Goal: Task Accomplishment & Management: Manage account settings

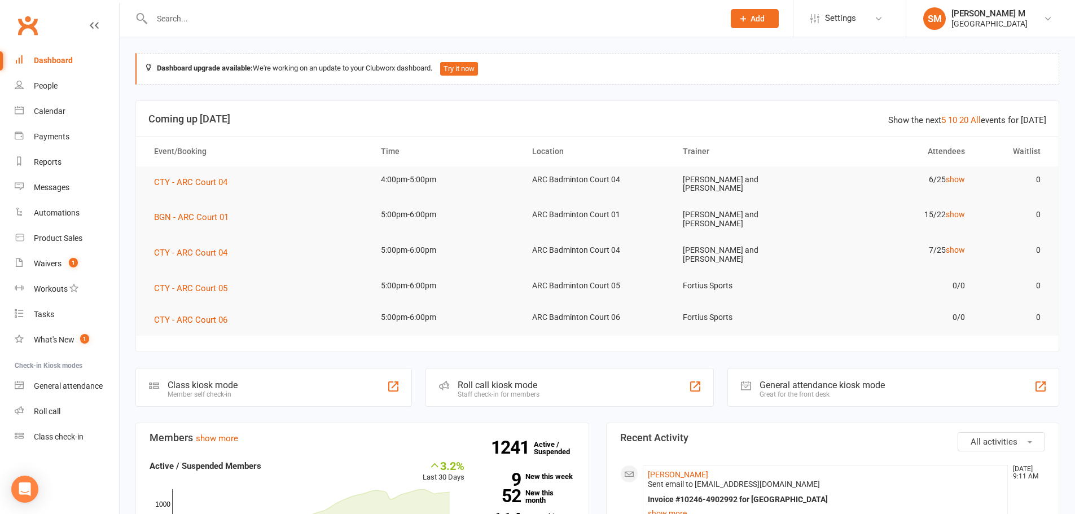
click at [226, 12] on input "text" at bounding box center [432, 19] width 568 height 16
paste input "Kavin Anand"
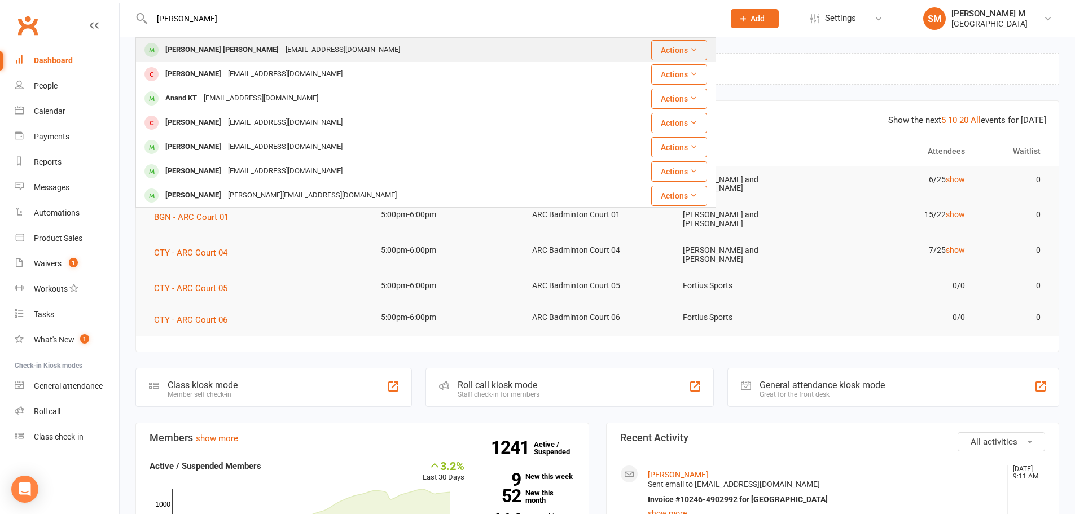
type input "Kavin Anand"
click at [219, 48] on div "Kavin Anand Prem Anand" at bounding box center [222, 50] width 120 height 16
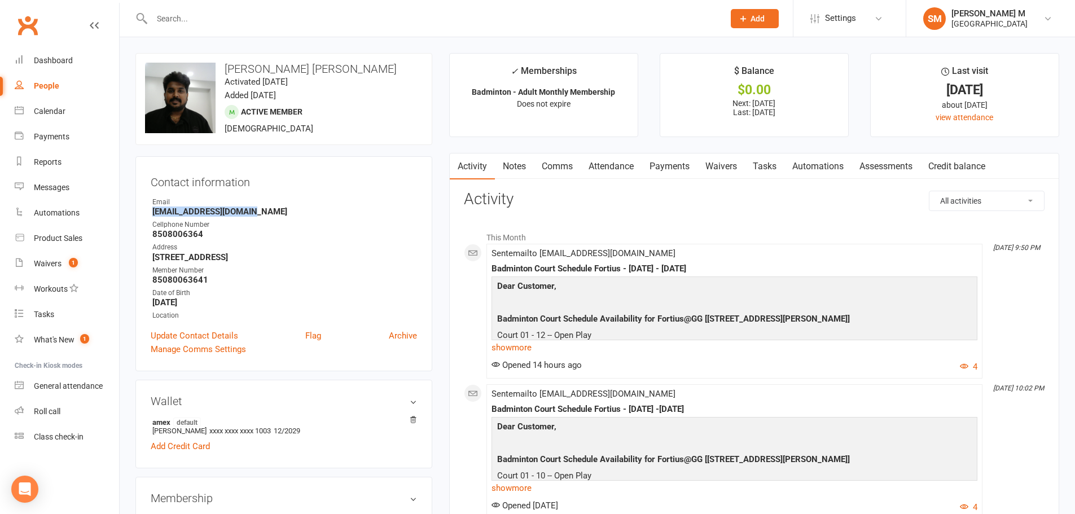
drag, startPoint x: 253, startPoint y: 212, endPoint x: 154, endPoint y: 212, distance: 99.3
click at [154, 212] on strong "kavinanand10@gmail.com" at bounding box center [284, 212] width 265 height 10
copy strong "kavinanand10@gmail.com"
click at [41, 60] on div "Dashboard" at bounding box center [53, 60] width 39 height 9
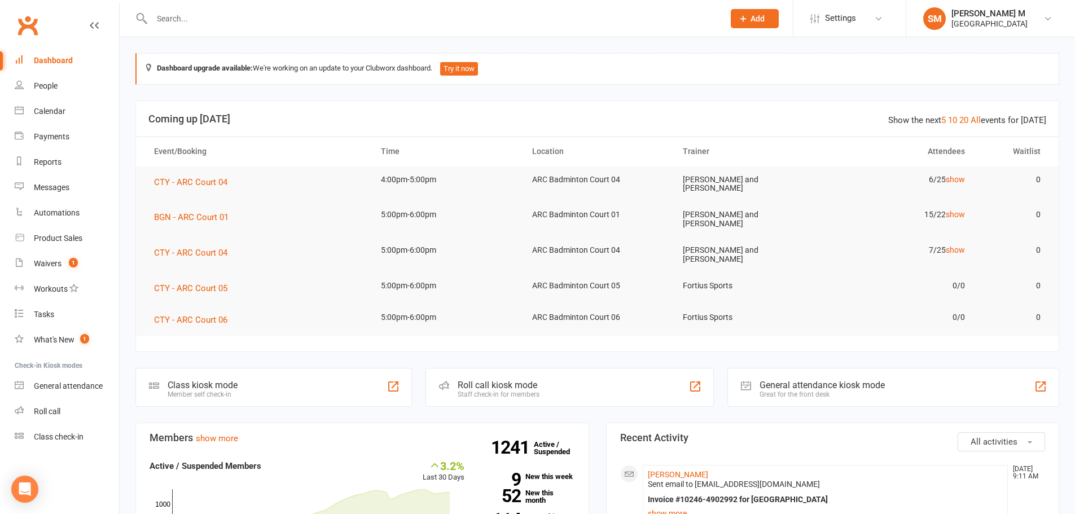
click at [229, 19] on input "text" at bounding box center [432, 19] width 568 height 16
paste input "Sree Thatikonda"
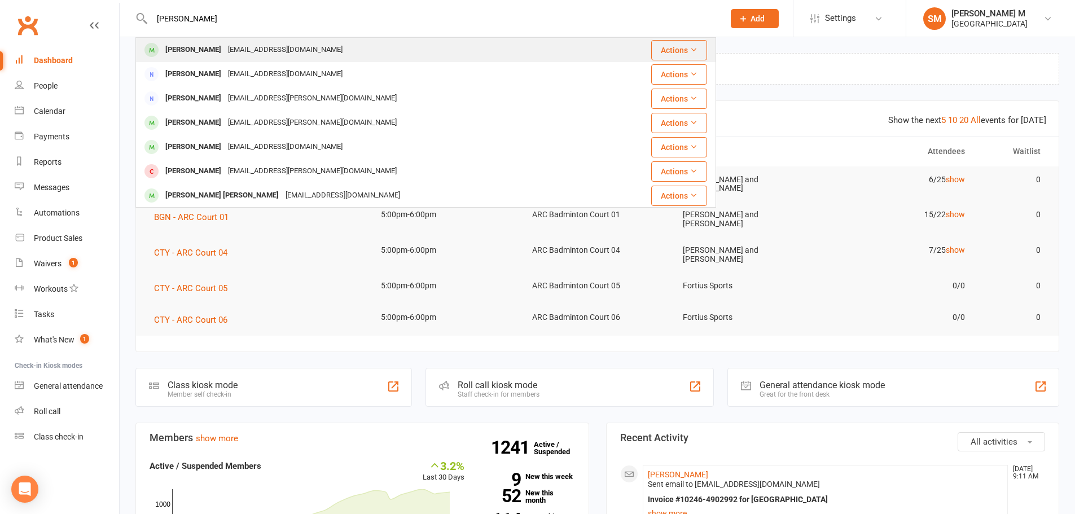
type input "Sree Thatikonda"
click at [247, 49] on div "tvenugopalr@gmail.com" at bounding box center [285, 50] width 121 height 16
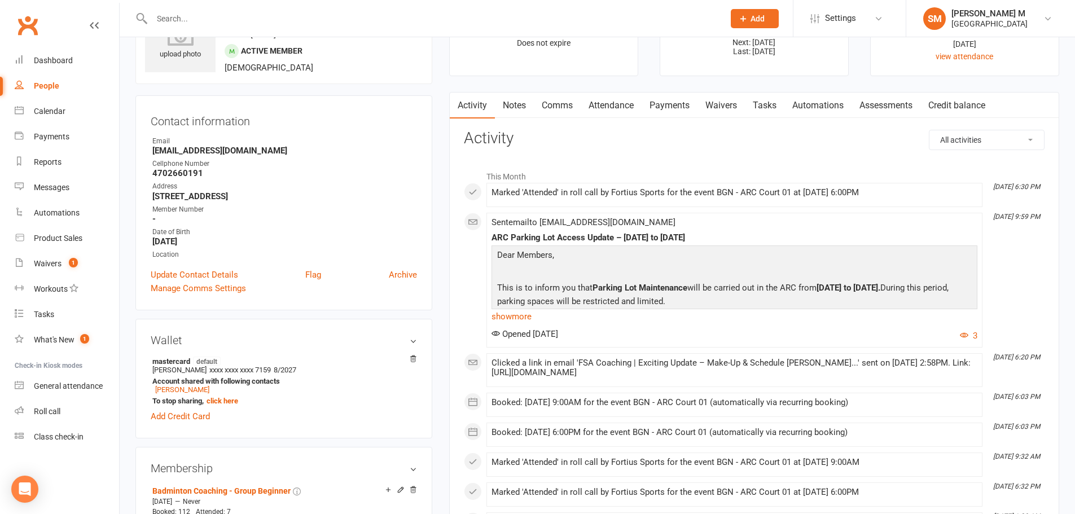
scroll to position [56, 0]
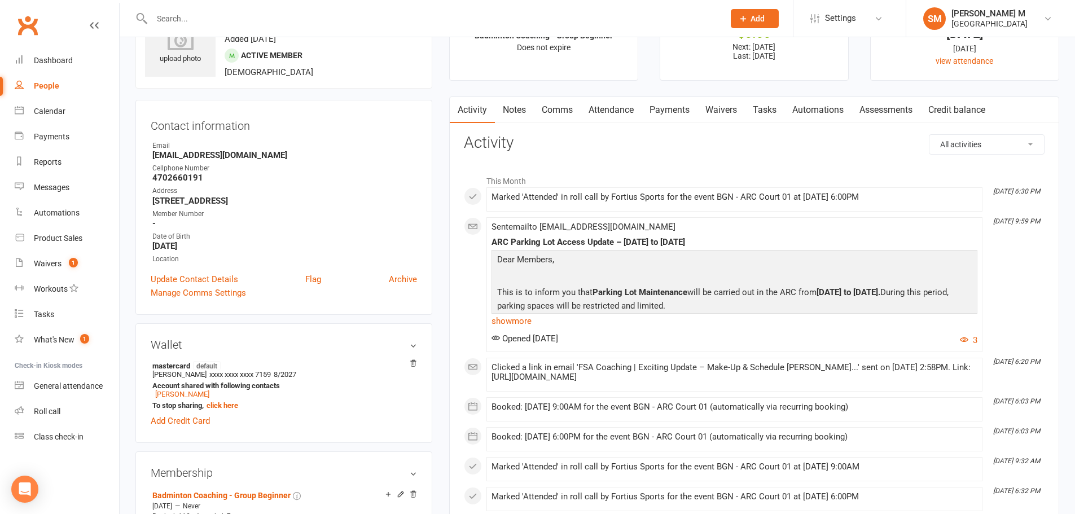
click at [666, 107] on link "Payments" at bounding box center [670, 110] width 56 height 26
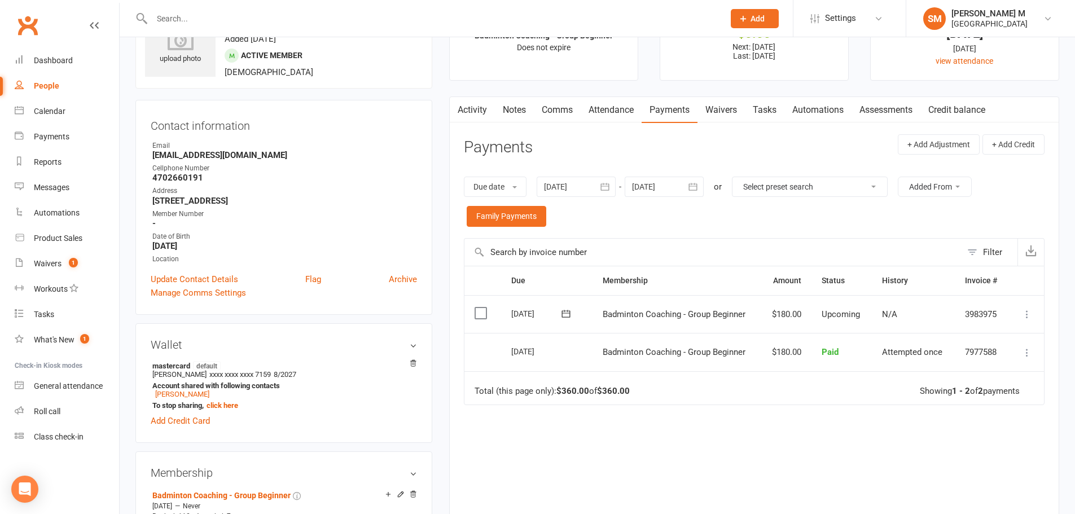
click at [606, 183] on icon "button" at bounding box center [605, 186] width 8 height 7
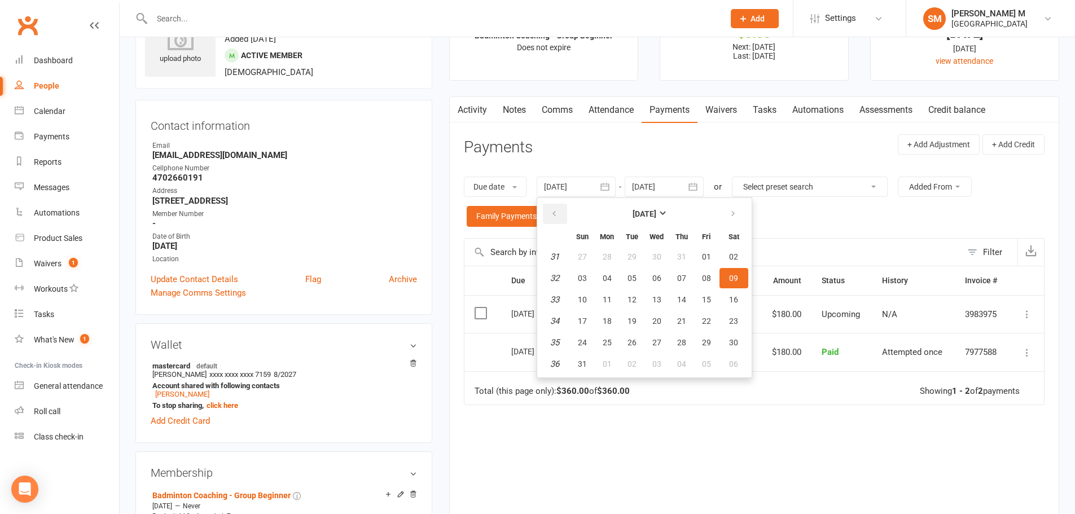
click at [558, 208] on button "button" at bounding box center [555, 214] width 24 height 20
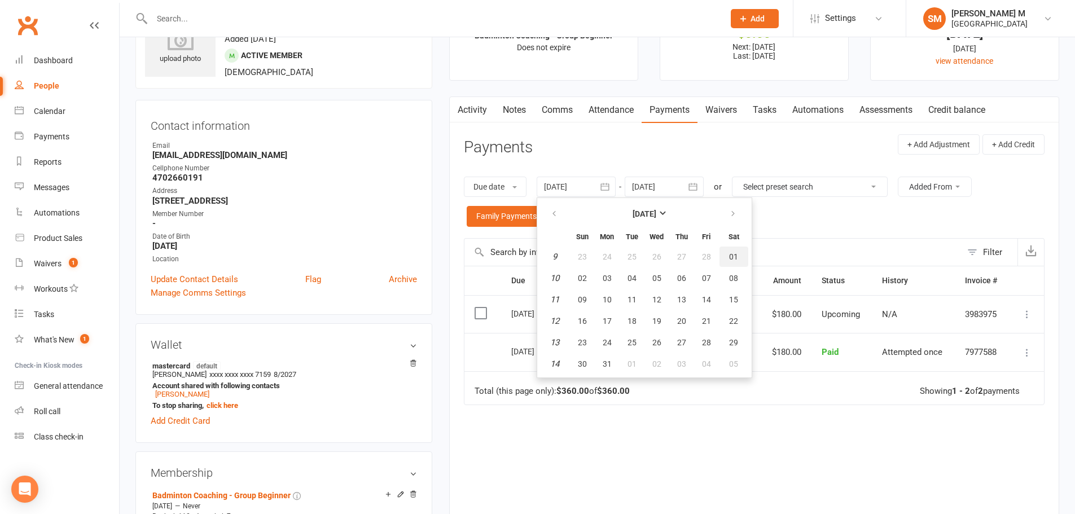
click at [737, 253] on span "01" at bounding box center [733, 256] width 9 height 9
type input "01 Mar 2025"
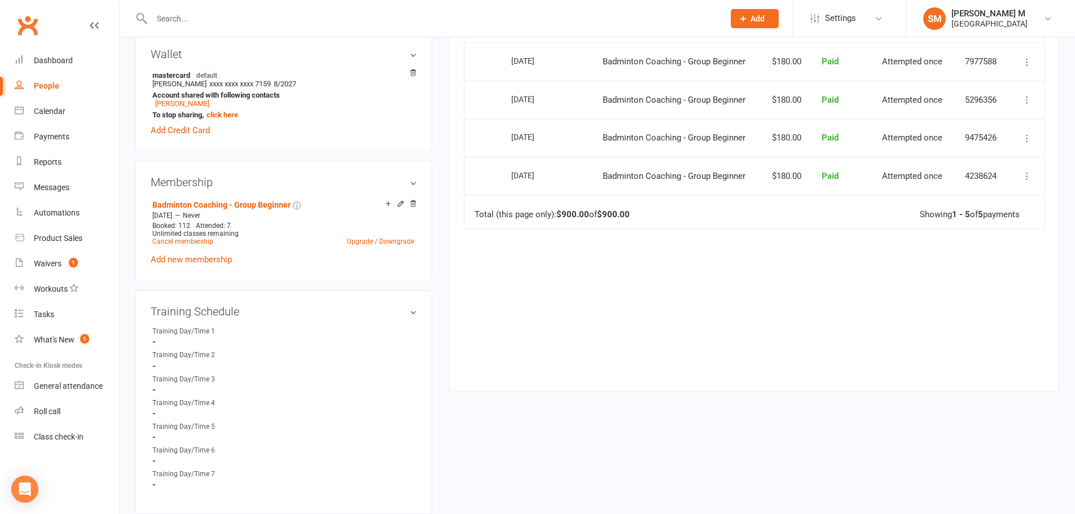
scroll to position [282, 0]
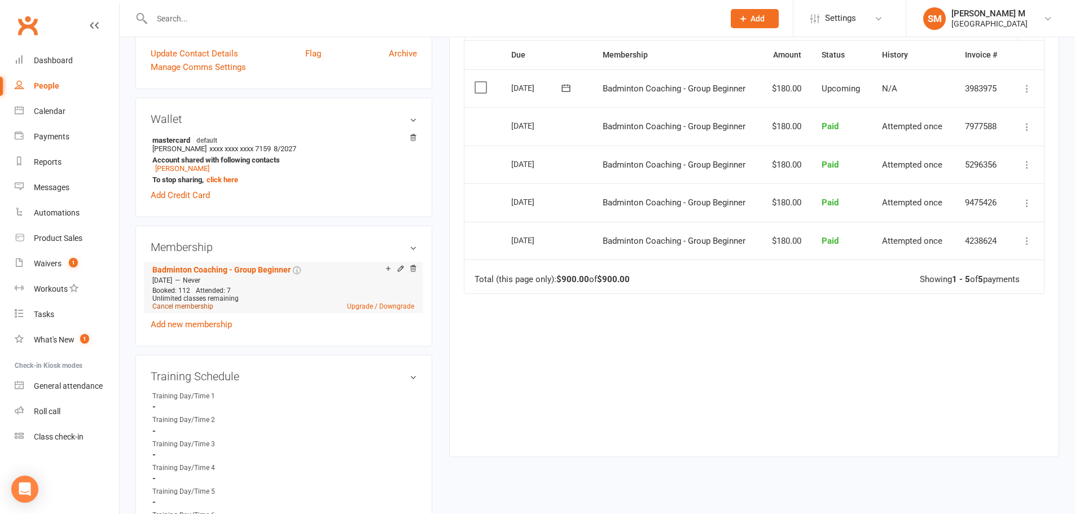
click at [192, 305] on link "Cancel membership" at bounding box center [182, 307] width 61 height 8
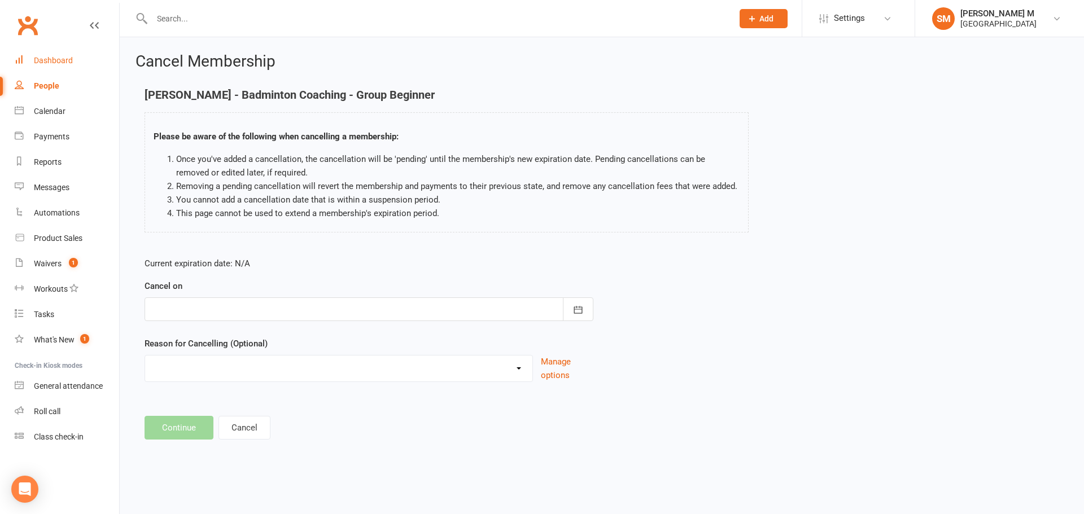
click at [51, 51] on link "Dashboard" at bounding box center [67, 60] width 104 height 25
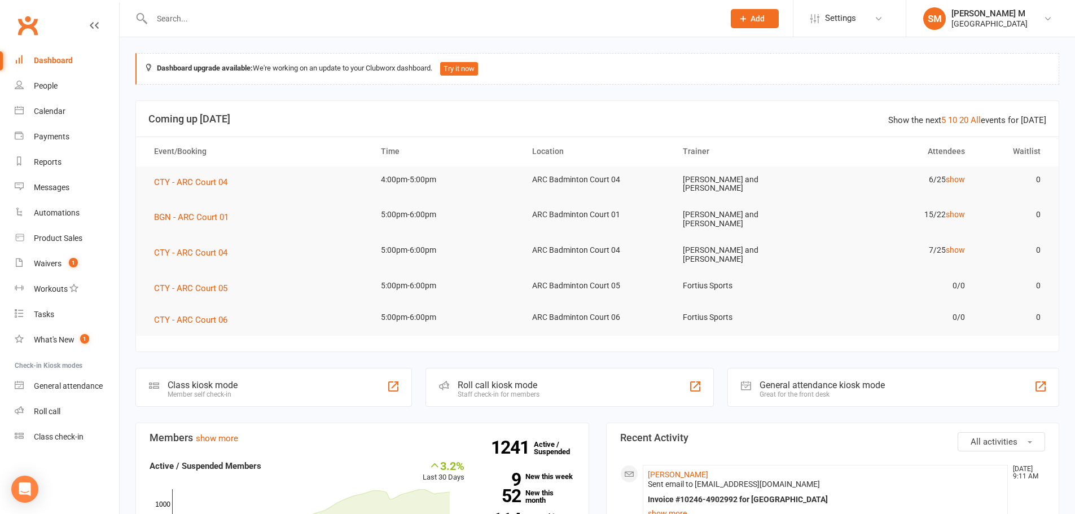
click at [178, 13] on input "text" at bounding box center [432, 19] width 568 height 16
paste input "shwetajain1382@gmail.com"
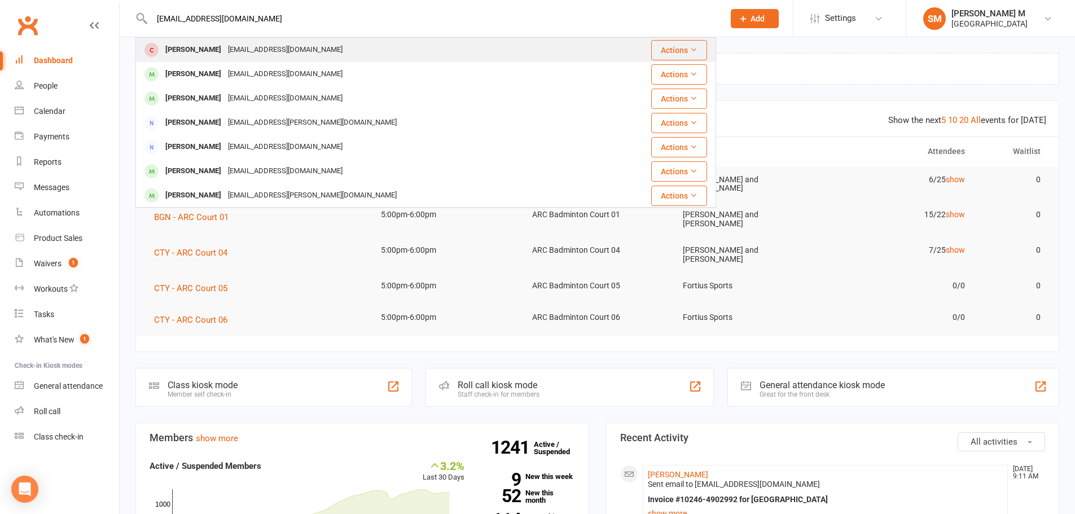
type input "shwetajain1382@gmail.com"
click at [194, 51] on div "Shweta Jain" at bounding box center [193, 50] width 63 height 16
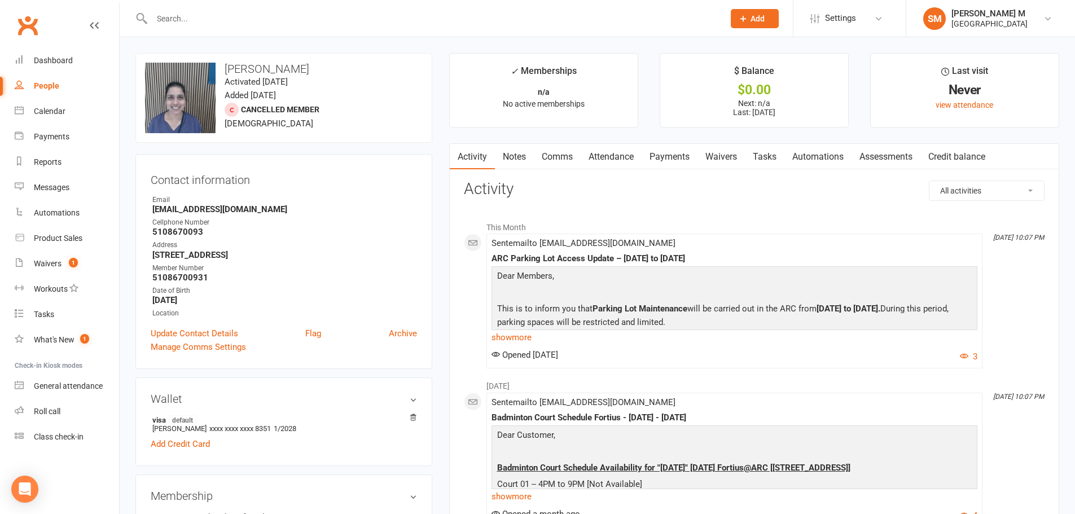
click at [680, 157] on link "Payments" at bounding box center [670, 157] width 56 height 26
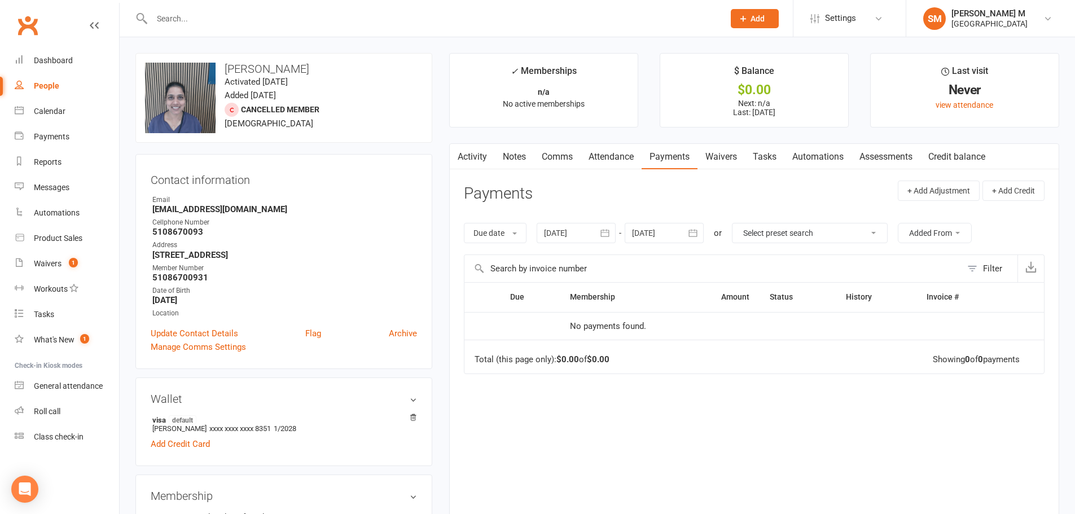
click at [610, 233] on icon "button" at bounding box center [604, 232] width 11 height 11
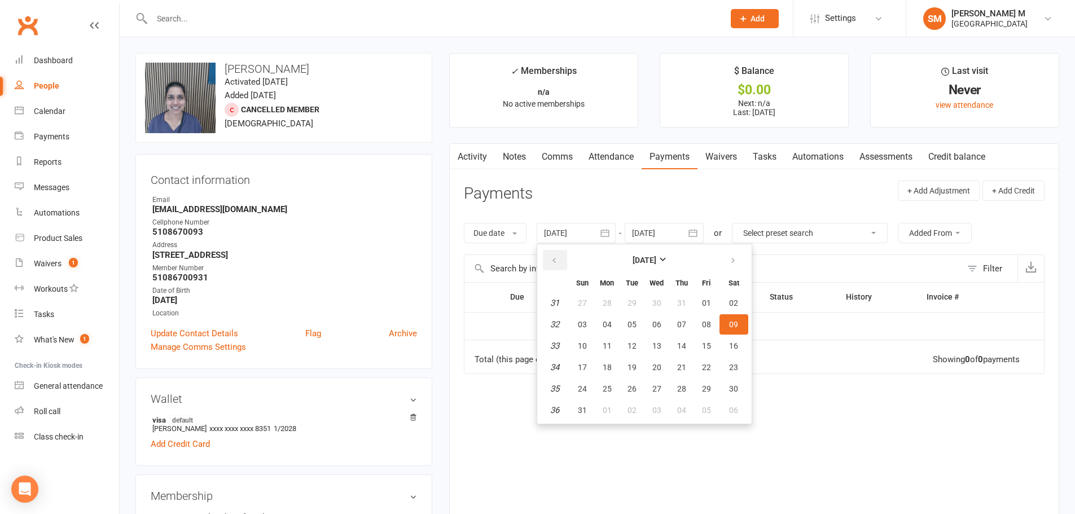
click at [562, 258] on button "button" at bounding box center [555, 260] width 24 height 20
click at [676, 307] on button "01" at bounding box center [682, 303] width 24 height 20
type input "01 May 2025"
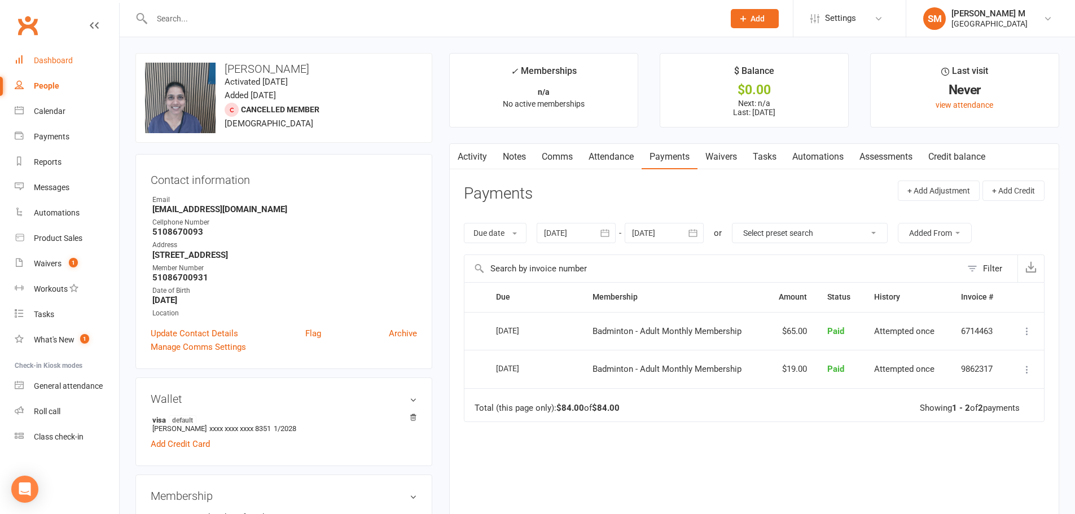
click at [68, 61] on div "Dashboard" at bounding box center [53, 60] width 39 height 9
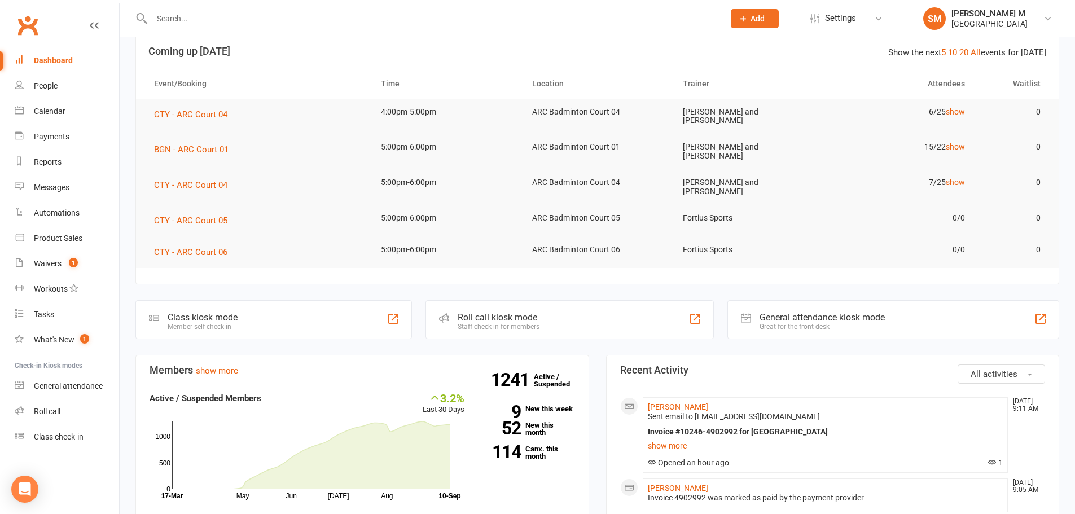
scroll to position [282, 0]
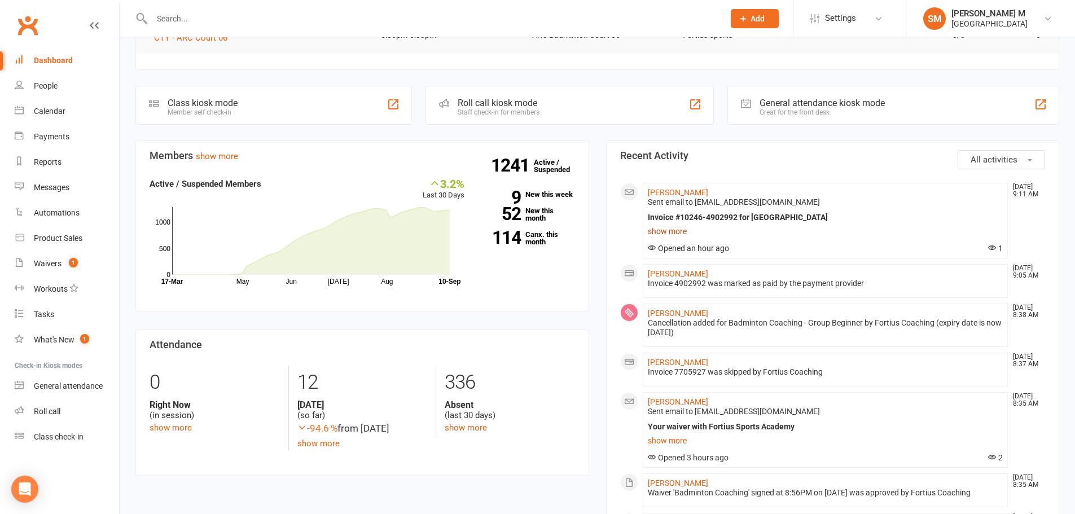
click at [668, 226] on link "show more" at bounding box center [826, 232] width 356 height 16
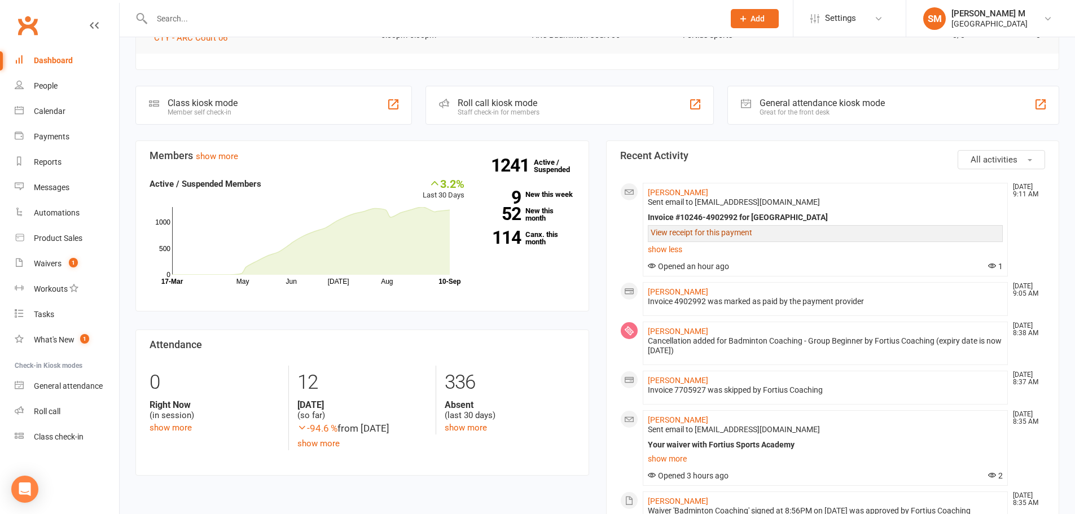
click at [678, 229] on link "View receipt for this payment" at bounding box center [702, 232] width 102 height 9
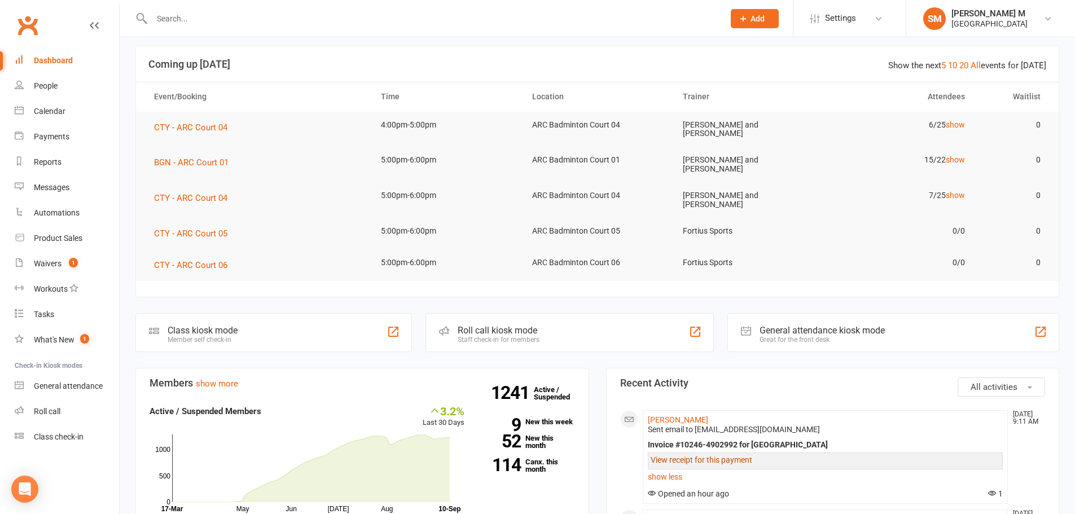
scroll to position [0, 0]
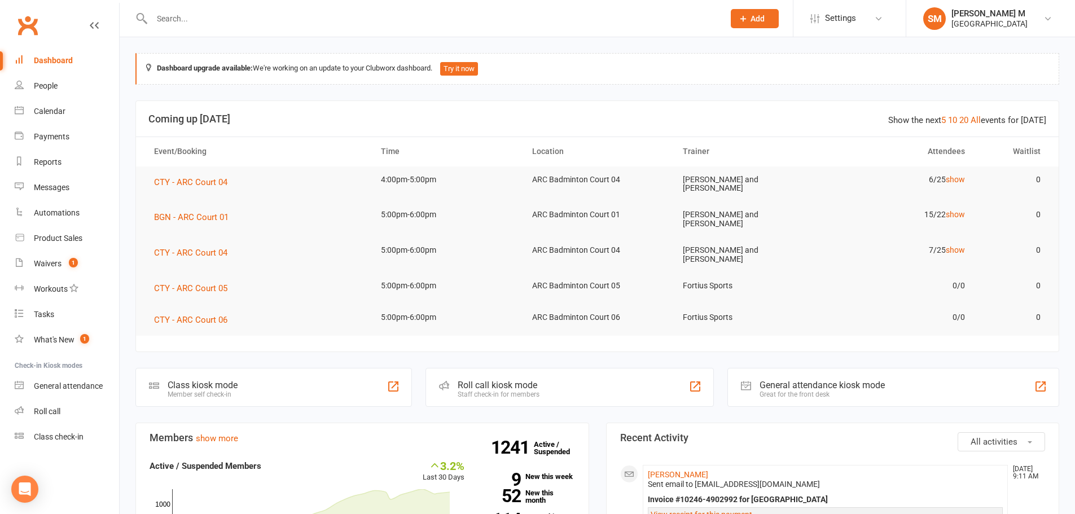
click at [65, 62] on div "Dashboard" at bounding box center [53, 60] width 39 height 9
click at [210, 21] on input "text" at bounding box center [432, 19] width 568 height 16
paste input "shangyun"
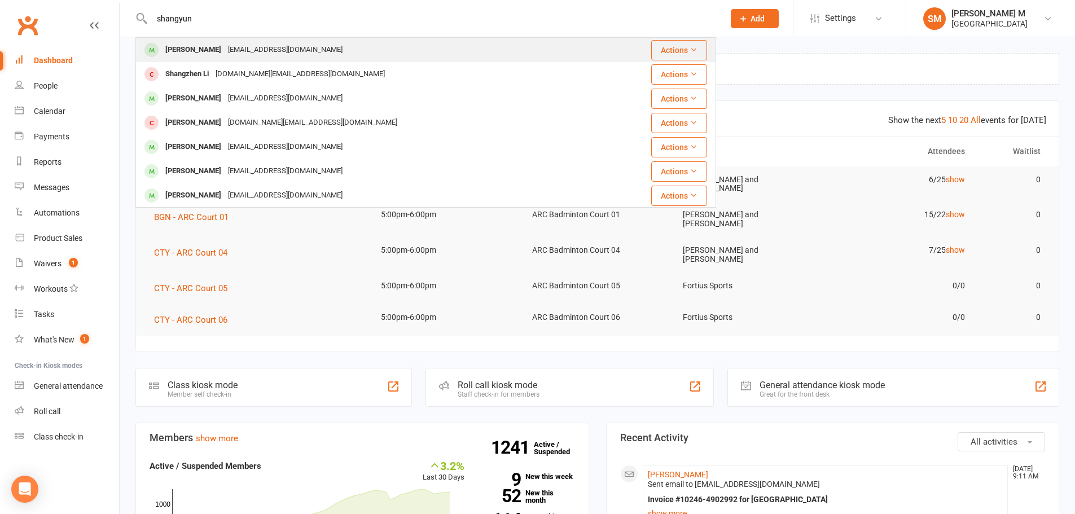
type input "shangyun"
click at [218, 51] on div "[PERSON_NAME]" at bounding box center [193, 50] width 63 height 16
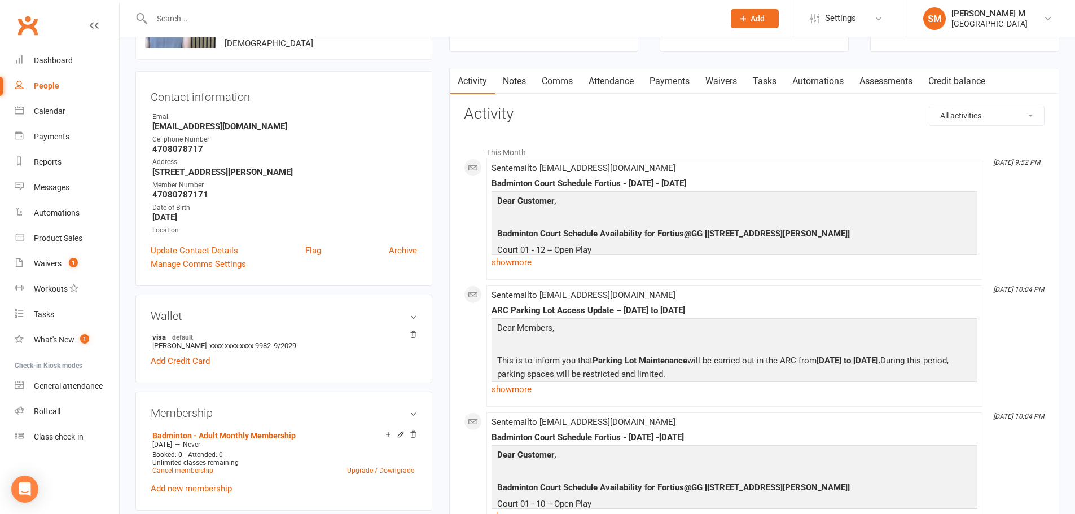
scroll to position [339, 0]
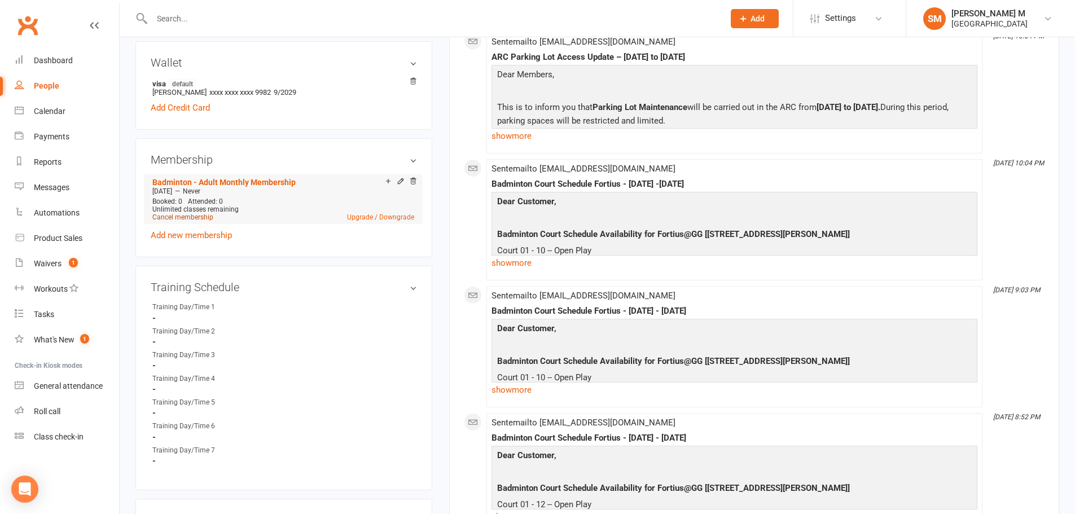
click at [185, 217] on link "Cancel membership" at bounding box center [182, 217] width 61 height 8
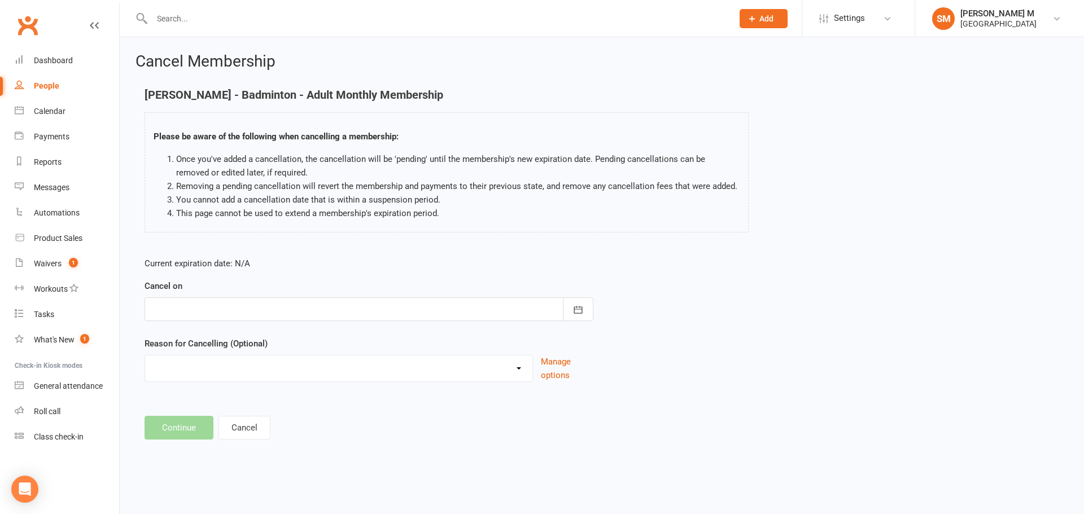
click at [333, 302] on div at bounding box center [368, 309] width 449 height 24
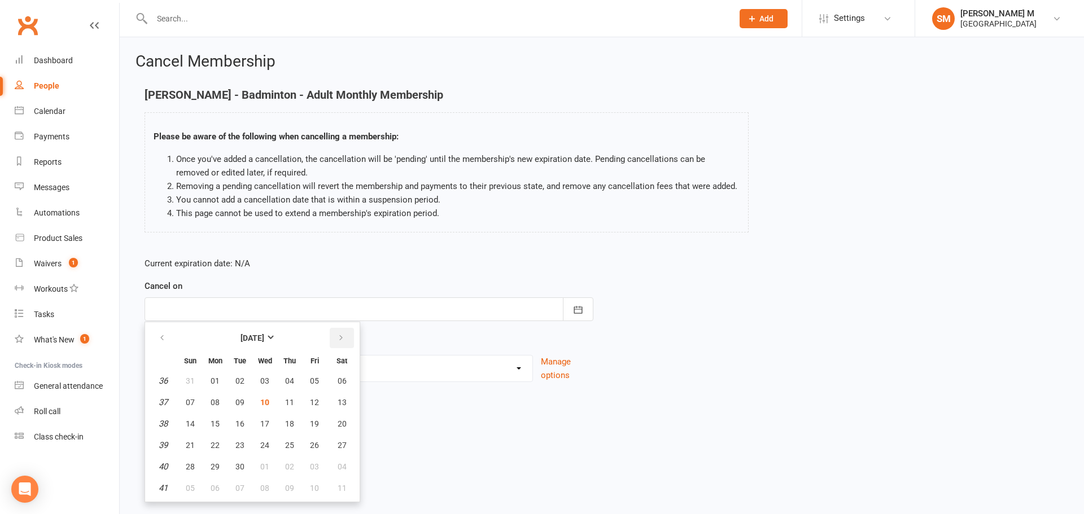
click at [343, 332] on button "button" at bounding box center [342, 338] width 24 height 20
click at [295, 466] on button "30" at bounding box center [290, 467] width 24 height 20
type input "[DATE]"
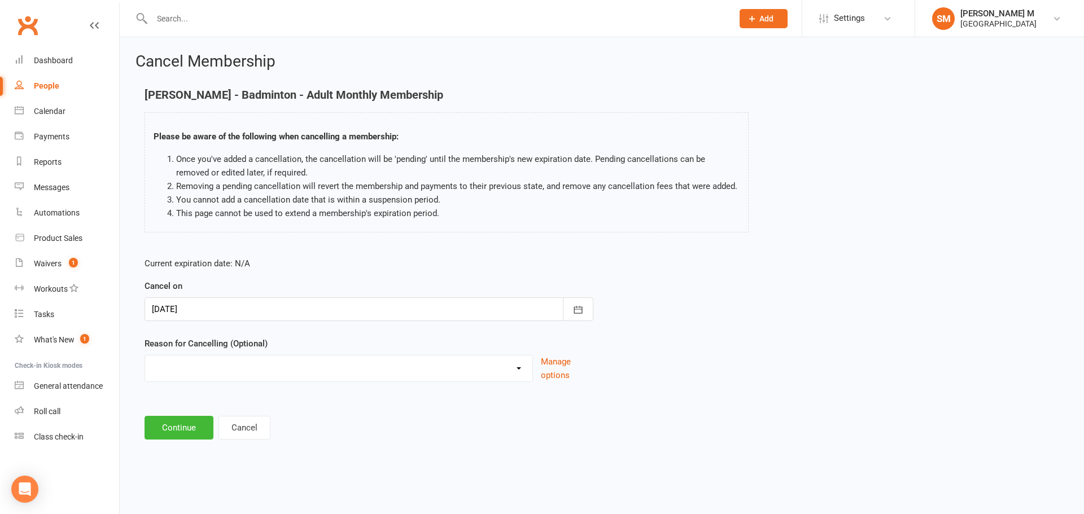
click at [257, 359] on select "Coaches Request Coaching is Complete Coach Request Customer requested via email…" at bounding box center [338, 367] width 387 height 23
select select "3"
click at [145, 356] on select "Coaches Request Coaching is Complete Coach Request Customer requested via email…" at bounding box center [338, 367] width 387 height 23
click at [156, 419] on button "Continue" at bounding box center [178, 428] width 69 height 24
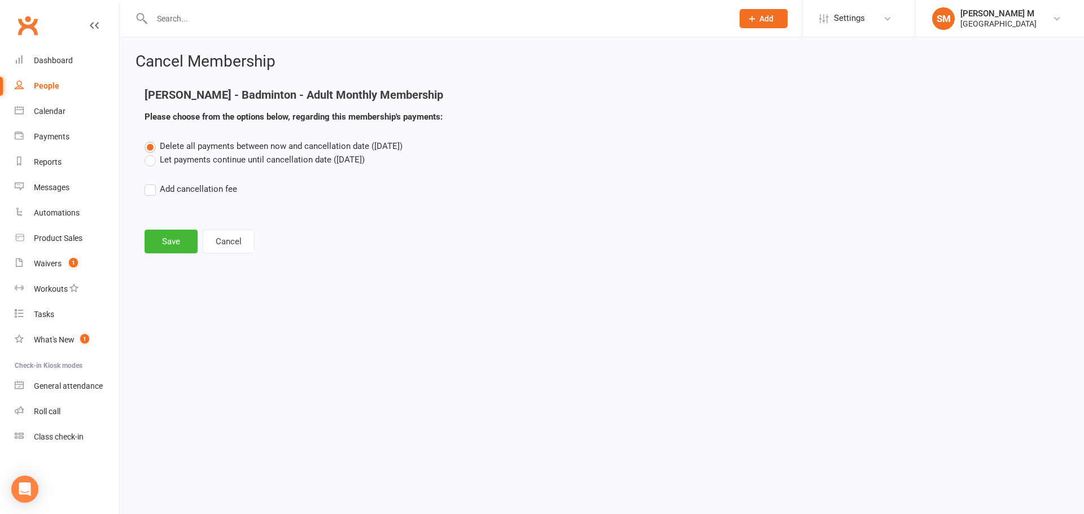
click at [266, 159] on label "Let payments continue until cancellation date ([DATE])" at bounding box center [254, 160] width 220 height 14
click at [152, 153] on input "Let payments continue until cancellation date ([DATE])" at bounding box center [147, 153] width 7 height 0
click at [184, 238] on button "Save" at bounding box center [170, 242] width 53 height 24
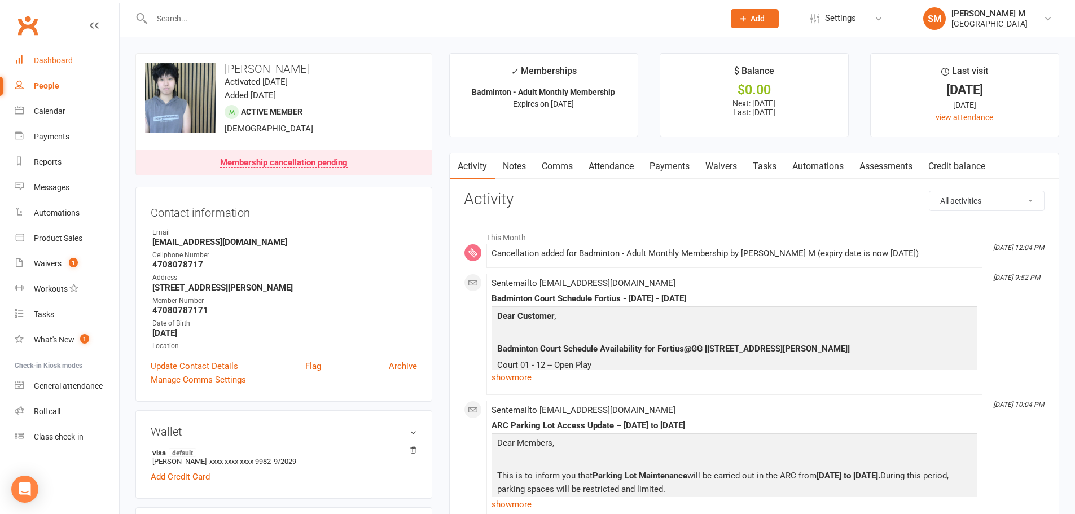
click at [52, 59] on div "Dashboard" at bounding box center [53, 60] width 39 height 9
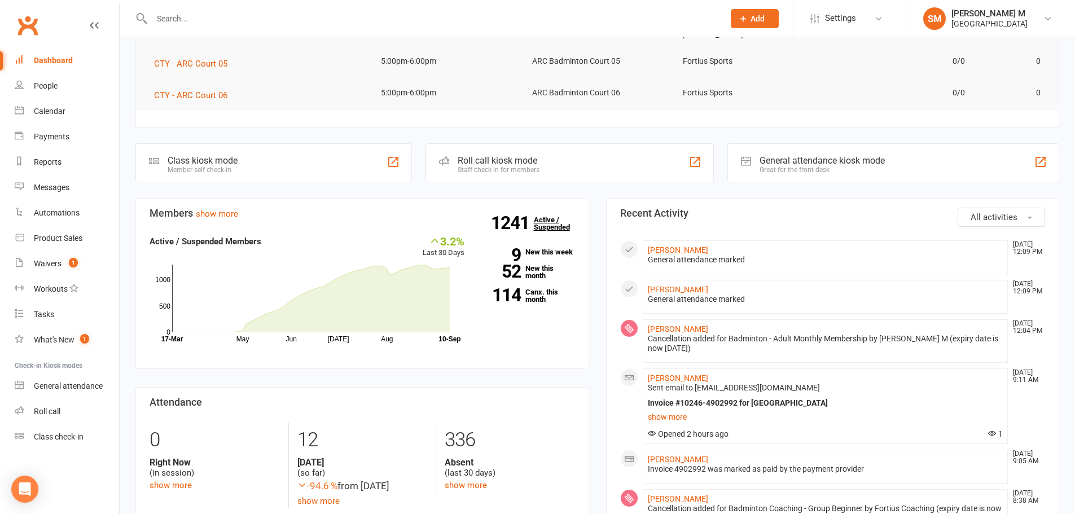
scroll to position [226, 0]
click at [72, 273] on link "Waivers 1" at bounding box center [67, 263] width 104 height 25
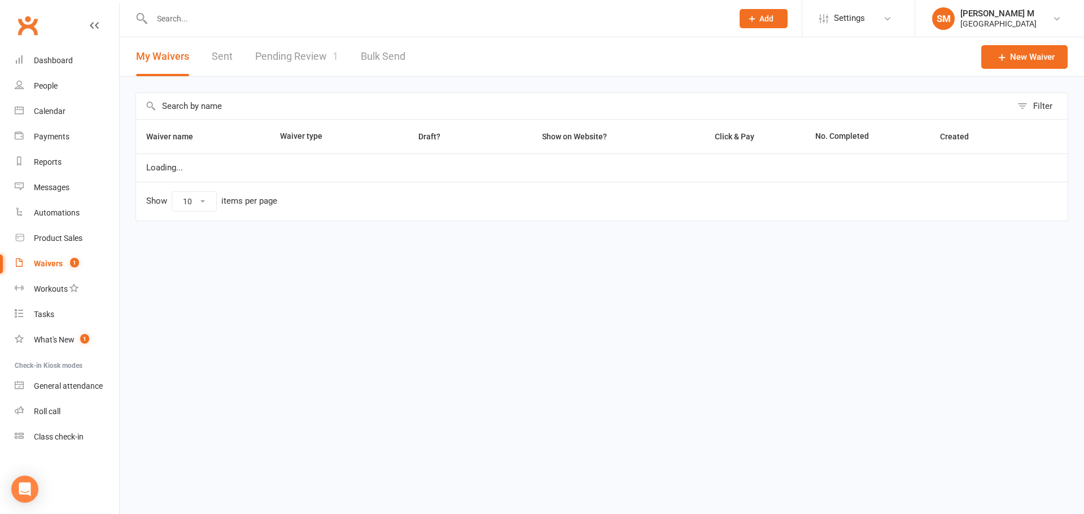
select select "50"
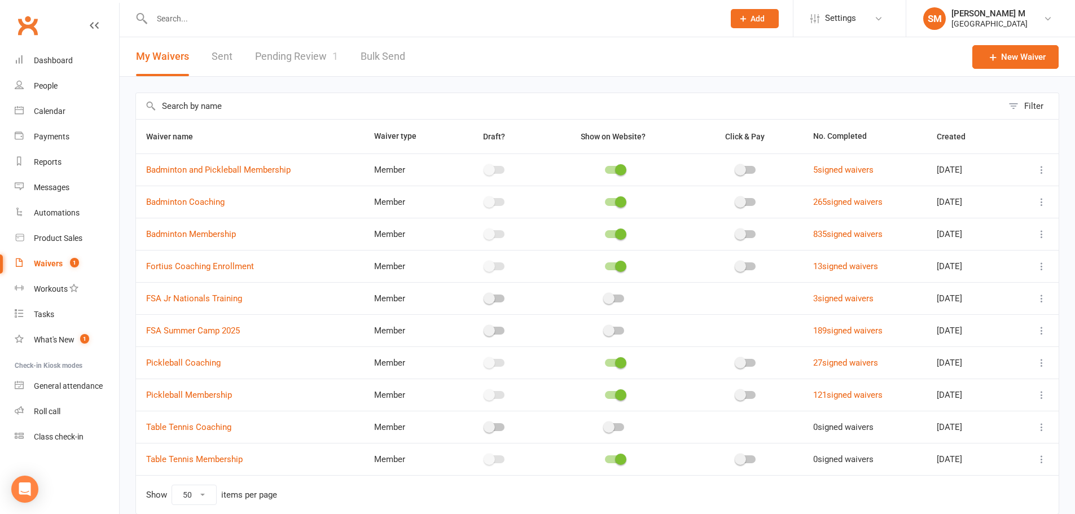
click at [274, 58] on link "Pending Review 1" at bounding box center [296, 56] width 83 height 39
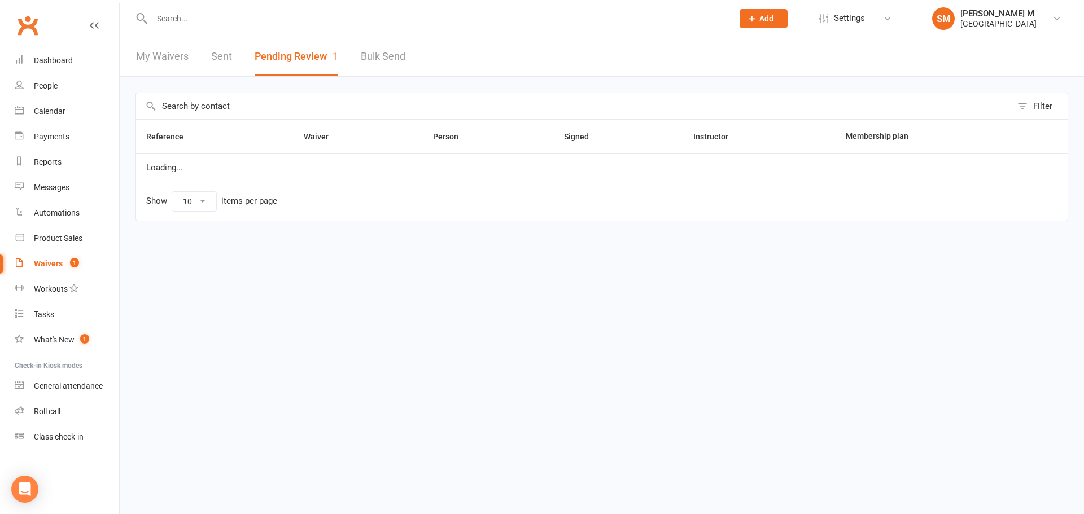
select select "100"
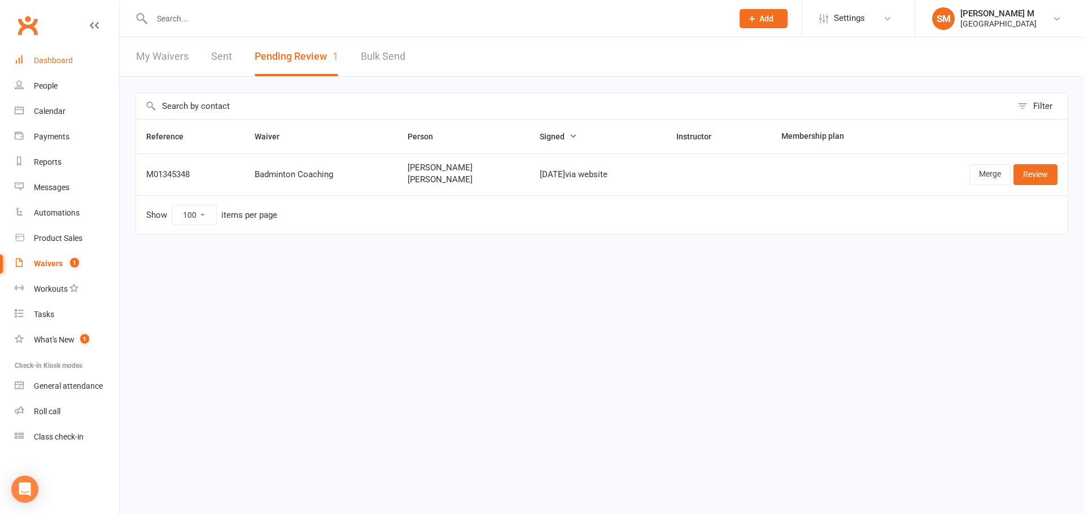
click at [61, 53] on link "Dashboard" at bounding box center [67, 60] width 104 height 25
